Goal: Check status

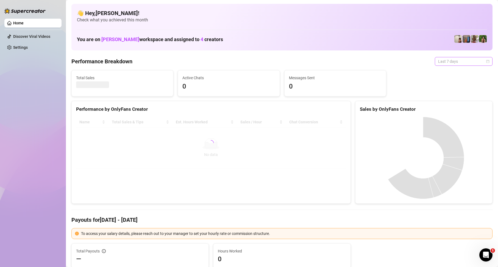
click at [452, 63] on span "Last 7 days" at bounding box center [463, 61] width 51 height 8
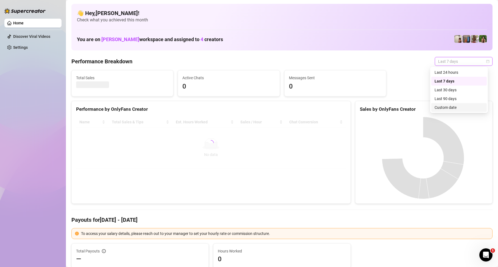
click at [443, 108] on div "Custom date" at bounding box center [458, 108] width 49 height 6
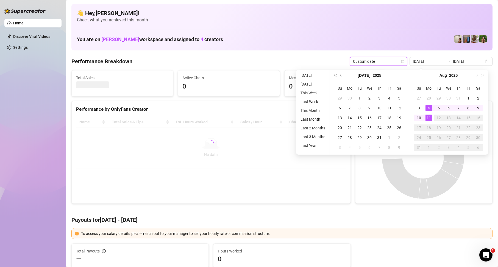
type input "[DATE]"
click at [429, 120] on div "11" at bounding box center [428, 118] width 7 height 7
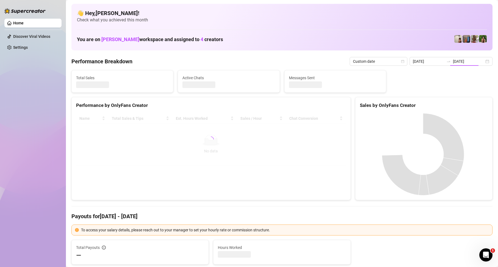
type input "[DATE]"
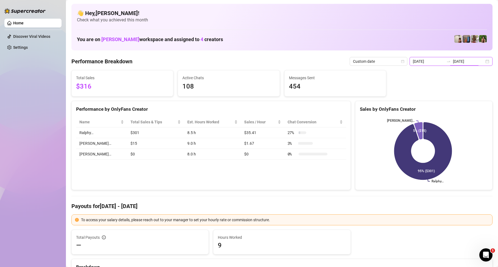
click at [463, 62] on input "[DATE]" at bounding box center [468, 61] width 31 height 6
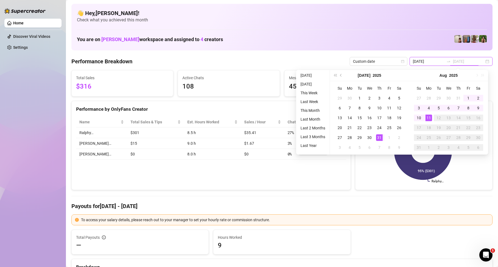
type input "[DATE]"
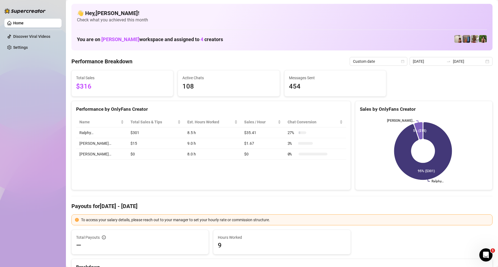
click at [447, 61] on icon "swap-right" at bounding box center [448, 61] width 4 height 4
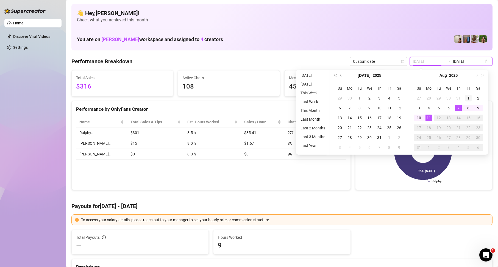
type input "[DATE]"
click at [467, 100] on div "1" at bounding box center [468, 98] width 7 height 7
type input "[DATE]"
click at [432, 119] on td "11" at bounding box center [428, 118] width 10 height 10
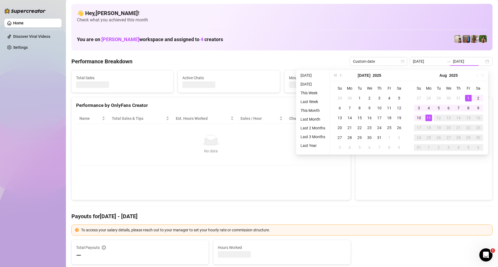
type input "[DATE]"
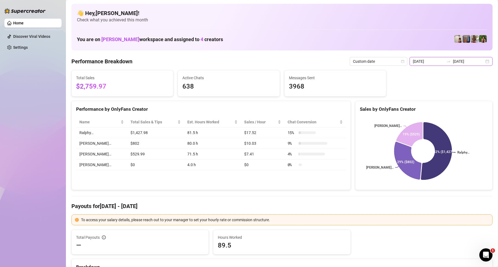
click at [467, 62] on input "[DATE]" at bounding box center [468, 61] width 31 height 6
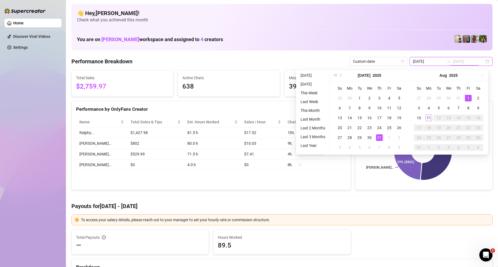
type input "[DATE]"
click at [467, 97] on div "1" at bounding box center [468, 98] width 7 height 7
click at [429, 119] on div "11" at bounding box center [428, 118] width 7 height 7
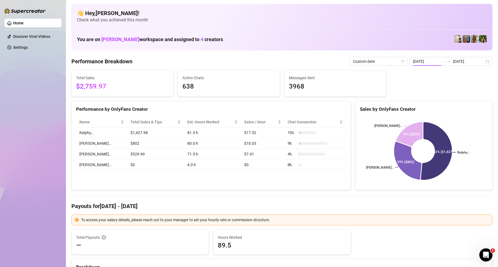
type input "[DATE]"
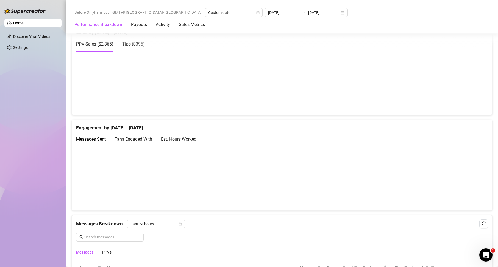
scroll to position [357, 0]
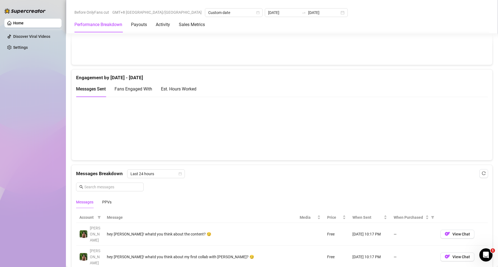
click at [28, 120] on div "Home Discover Viral Videos Settings" at bounding box center [32, 131] width 57 height 262
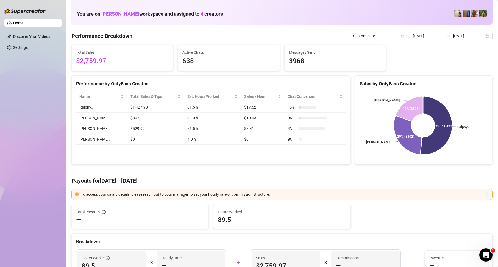
scroll to position [0, 0]
